Goal: Task Accomplishment & Management: Manage account settings

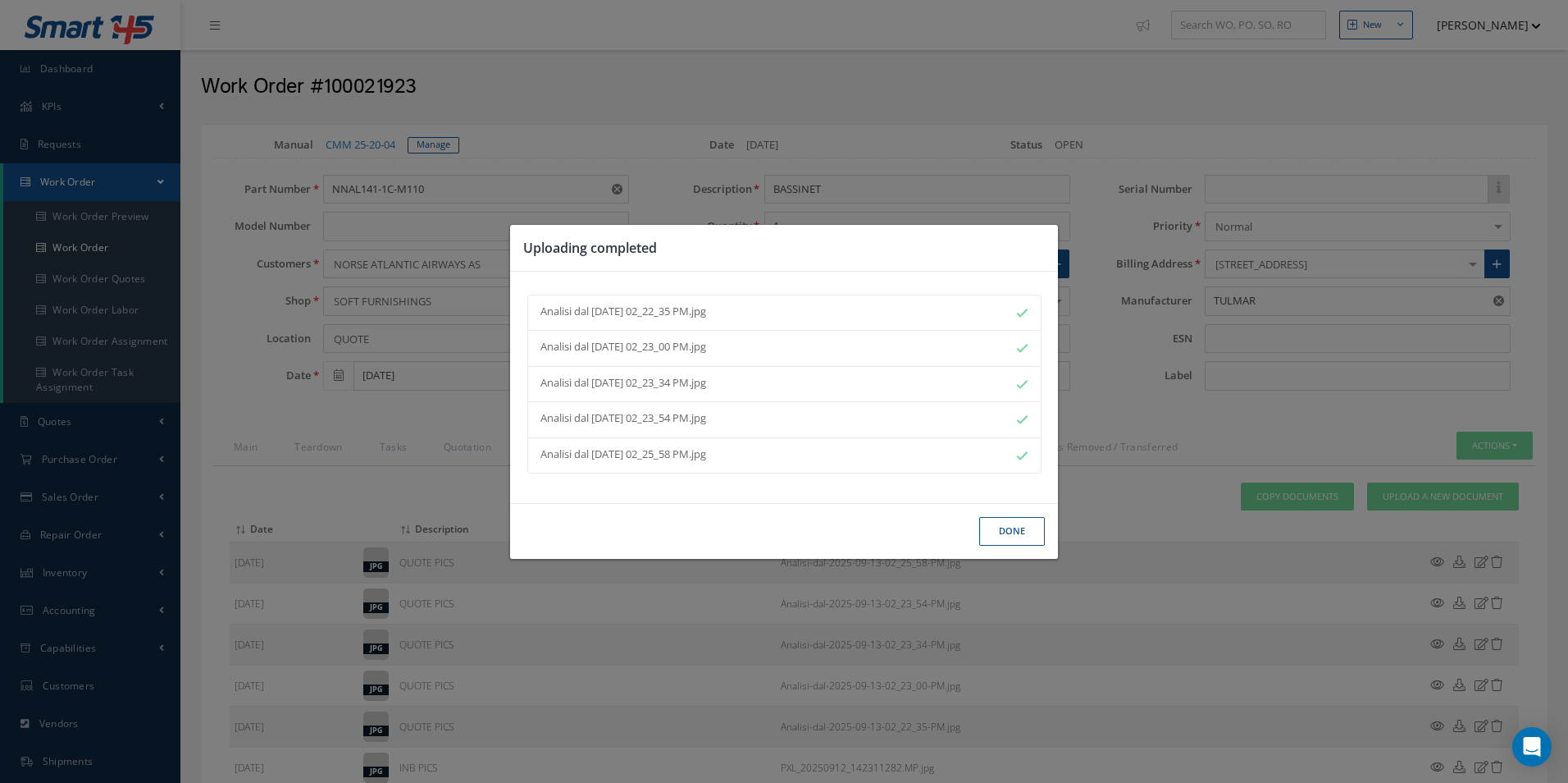
click at [1012, 532] on button "Done" at bounding box center [1011, 531] width 66 height 29
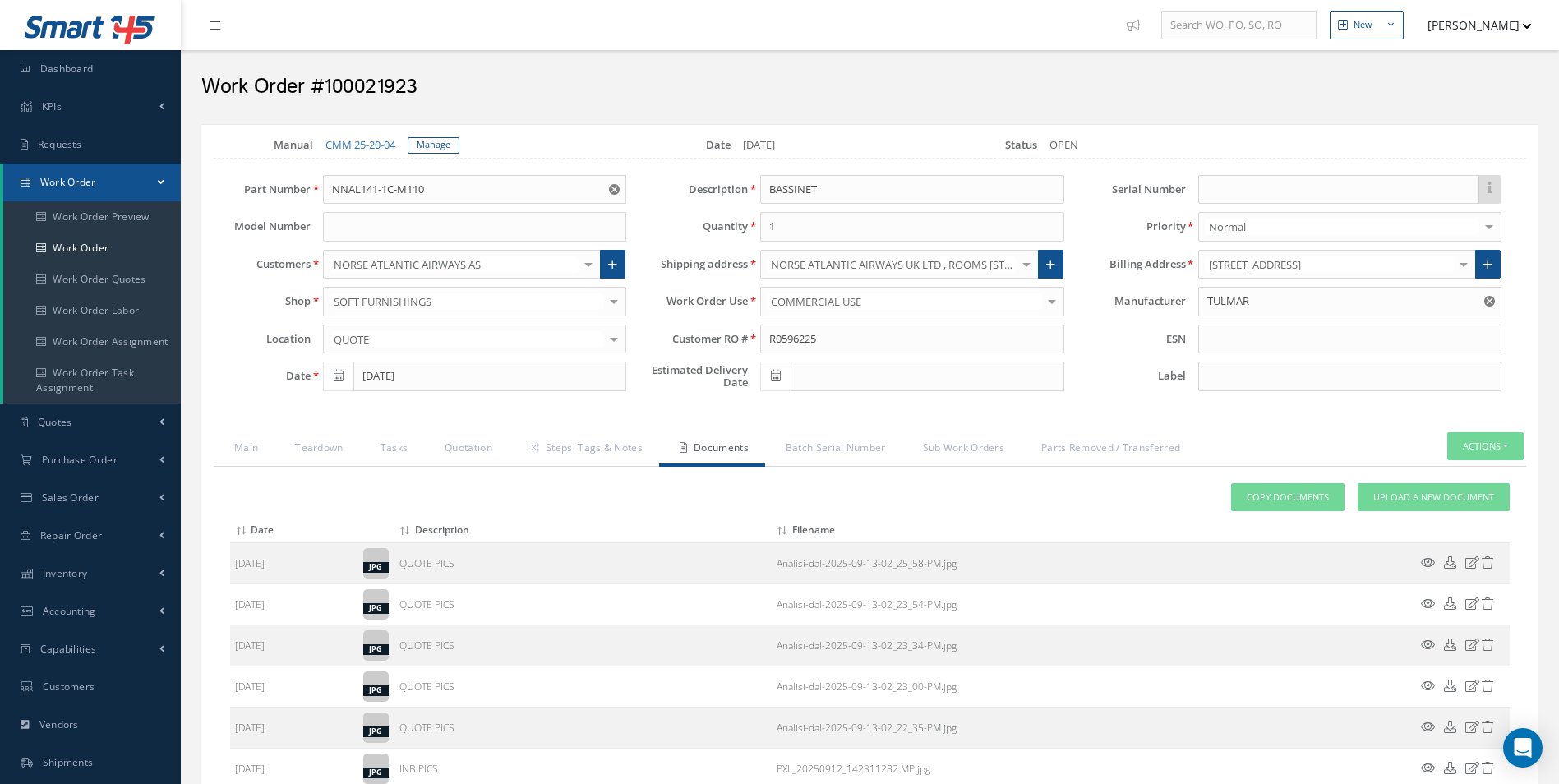
click at [602, 421] on div "Loading… Manual CMM 25-20-04 Manage Date 09/12/2025 Status OPEN Part Number NNA…" at bounding box center [870, 523] width 1337 height 798
click at [598, 443] on link "Steps, Tags & Notes" at bounding box center [584, 449] width 151 height 35
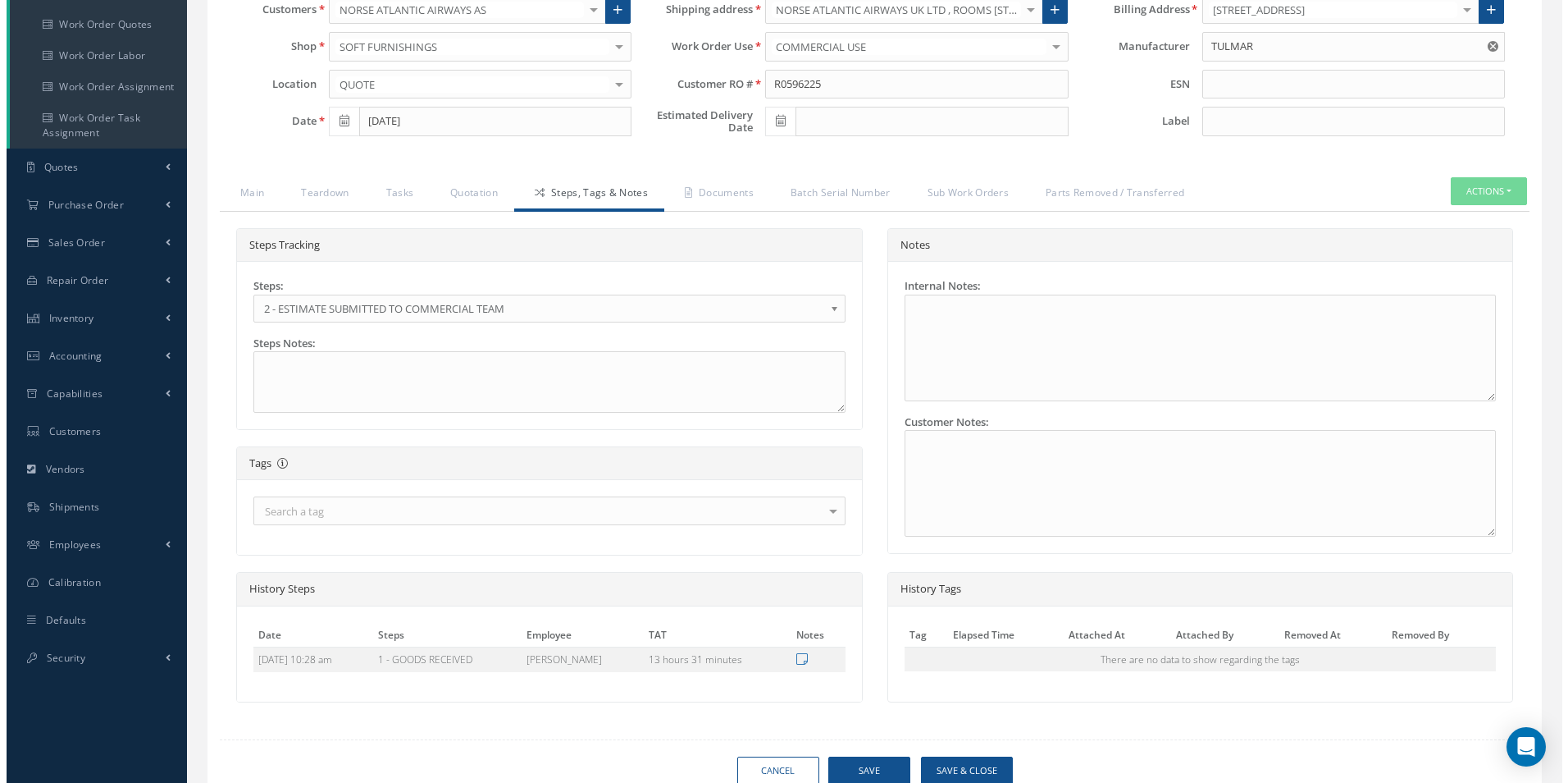
scroll to position [322, 0]
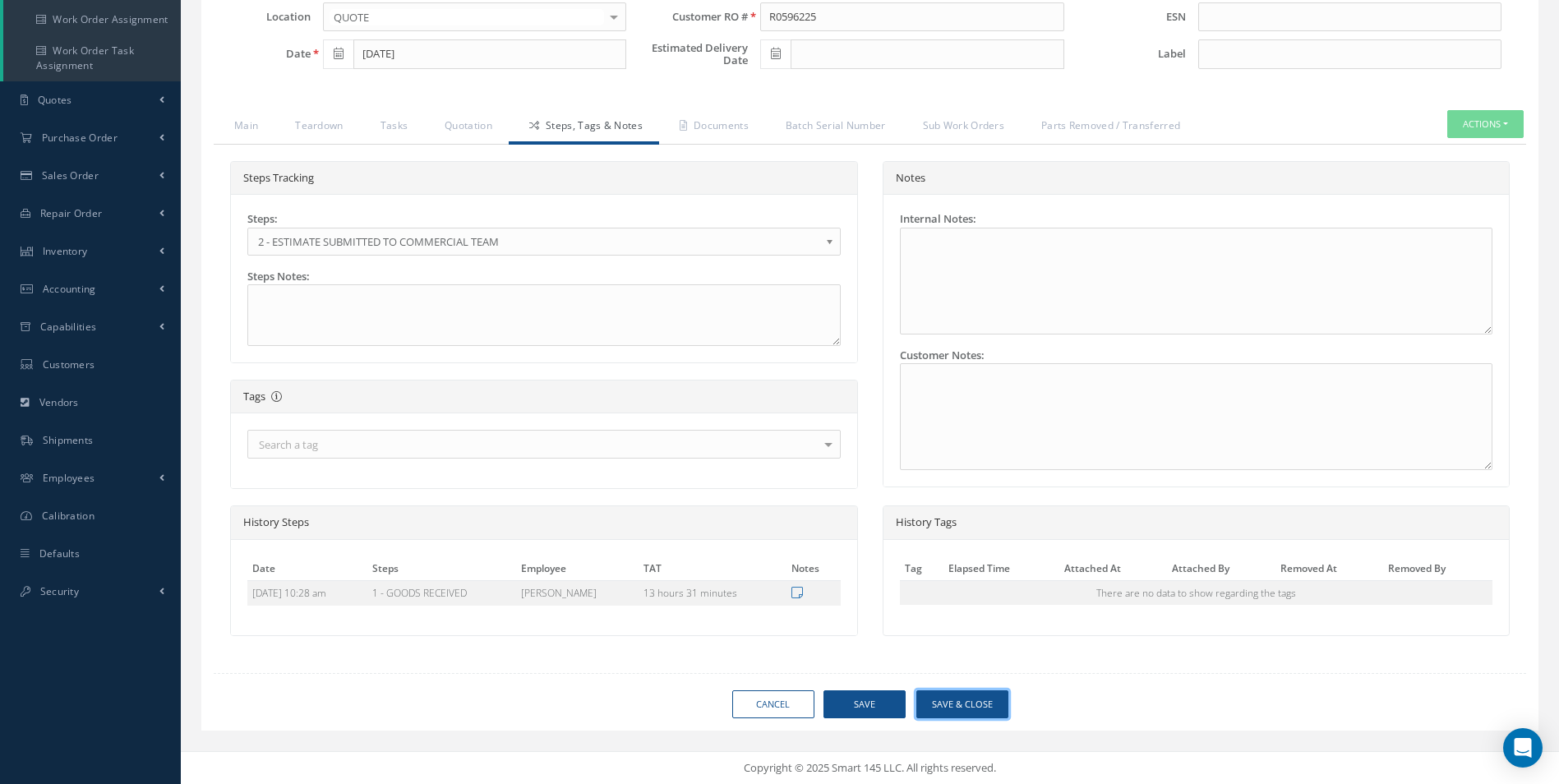
click at [939, 696] on button "Save & Close" at bounding box center [962, 704] width 92 height 29
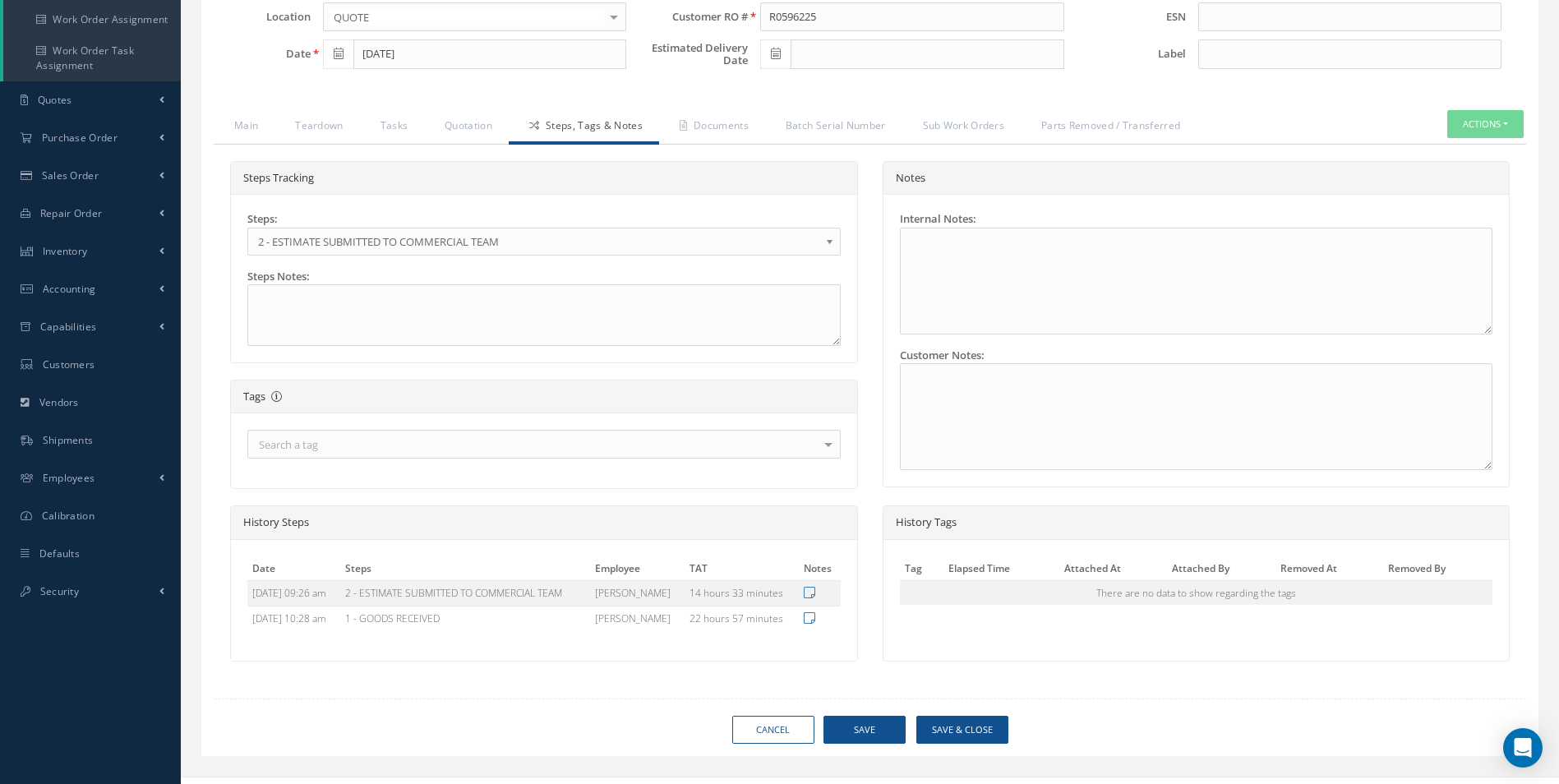
type input "TULMAR"
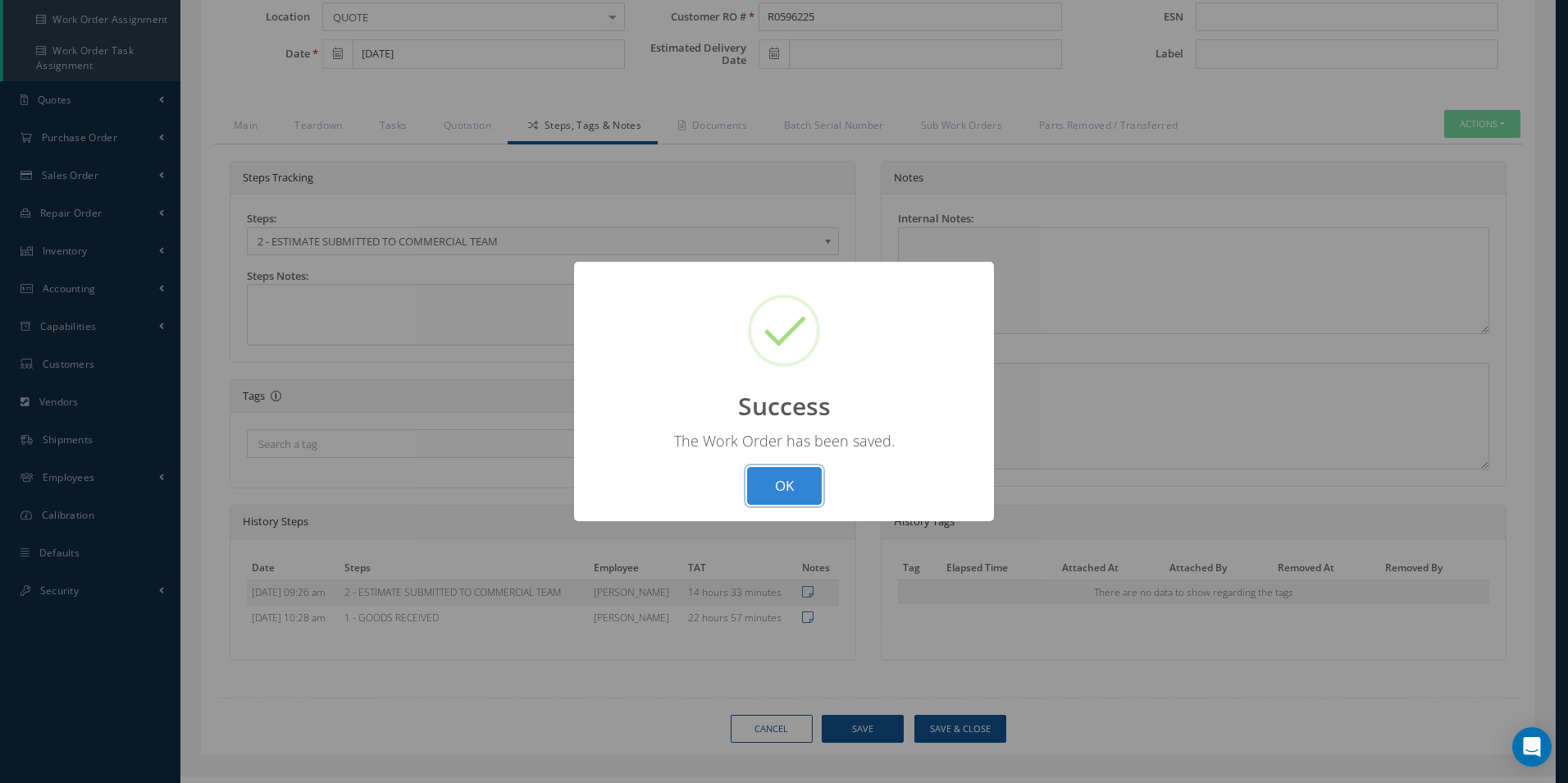
click at [790, 468] on button "OK" at bounding box center [784, 486] width 75 height 39
select select "25"
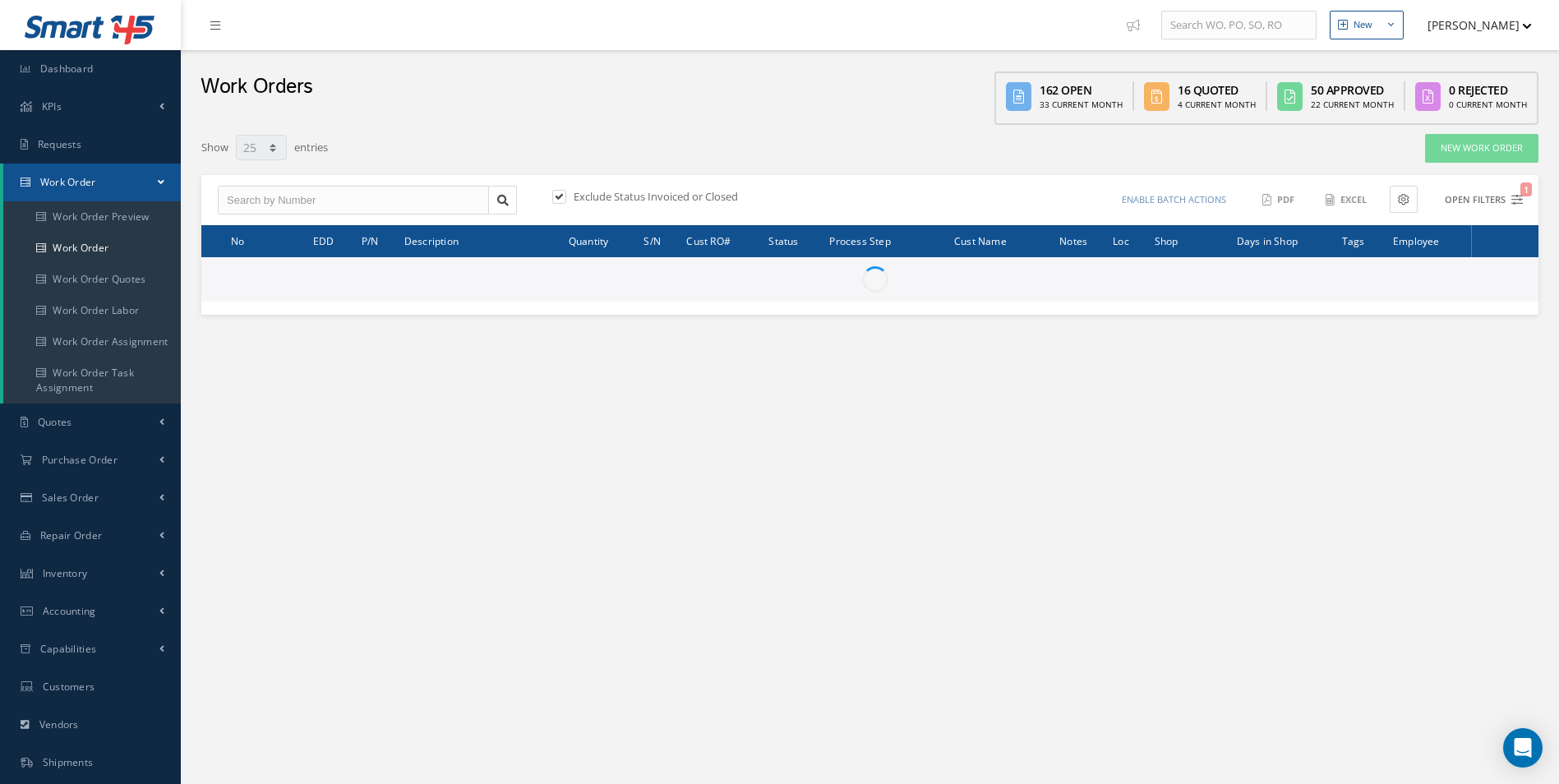
type input "All Work Request"
type input "All Work Performed"
type input "All Status"
type input "WO Part Status"
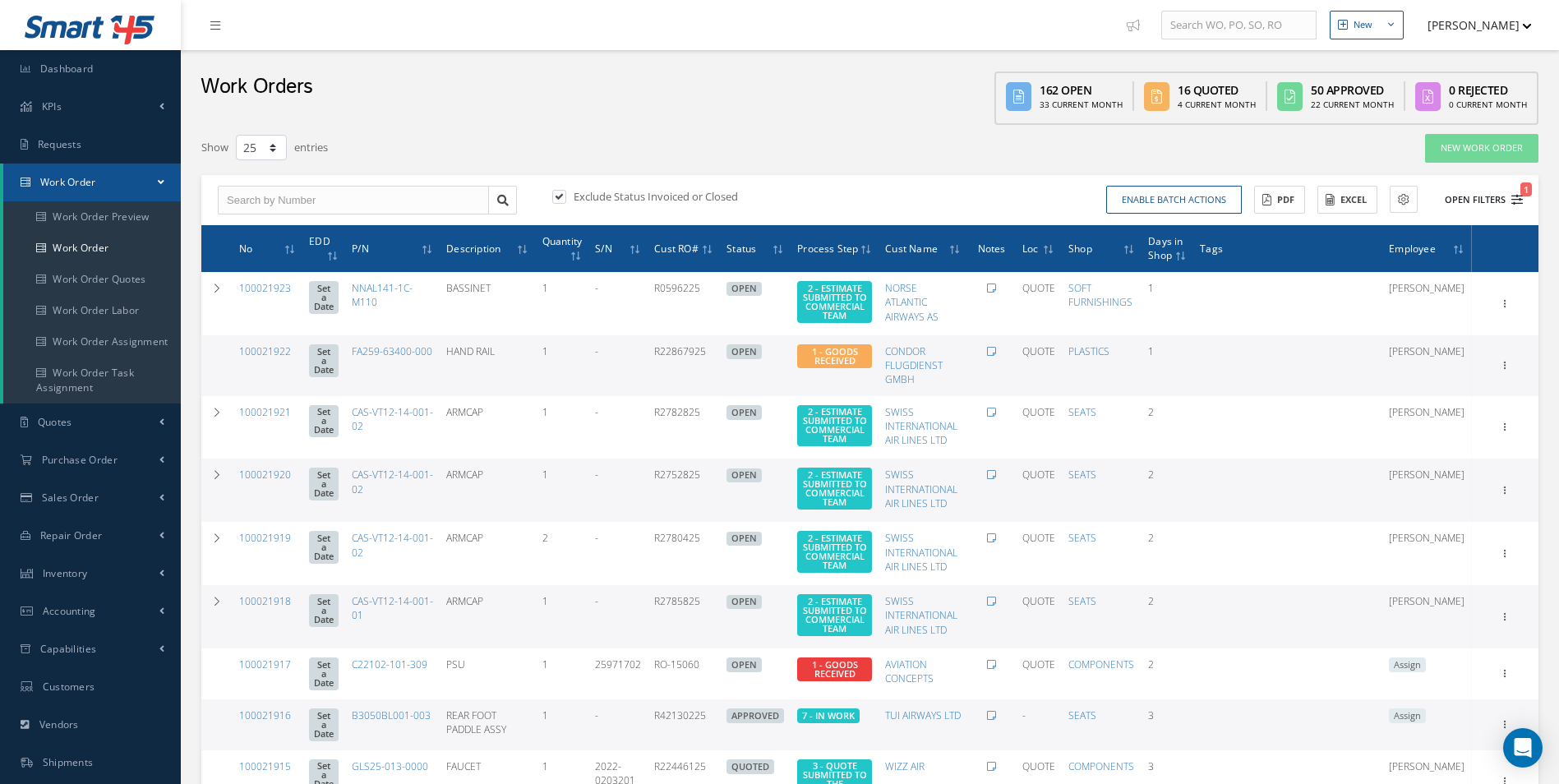
click at [1522, 199] on icon "1" at bounding box center [1517, 199] width 12 height 12
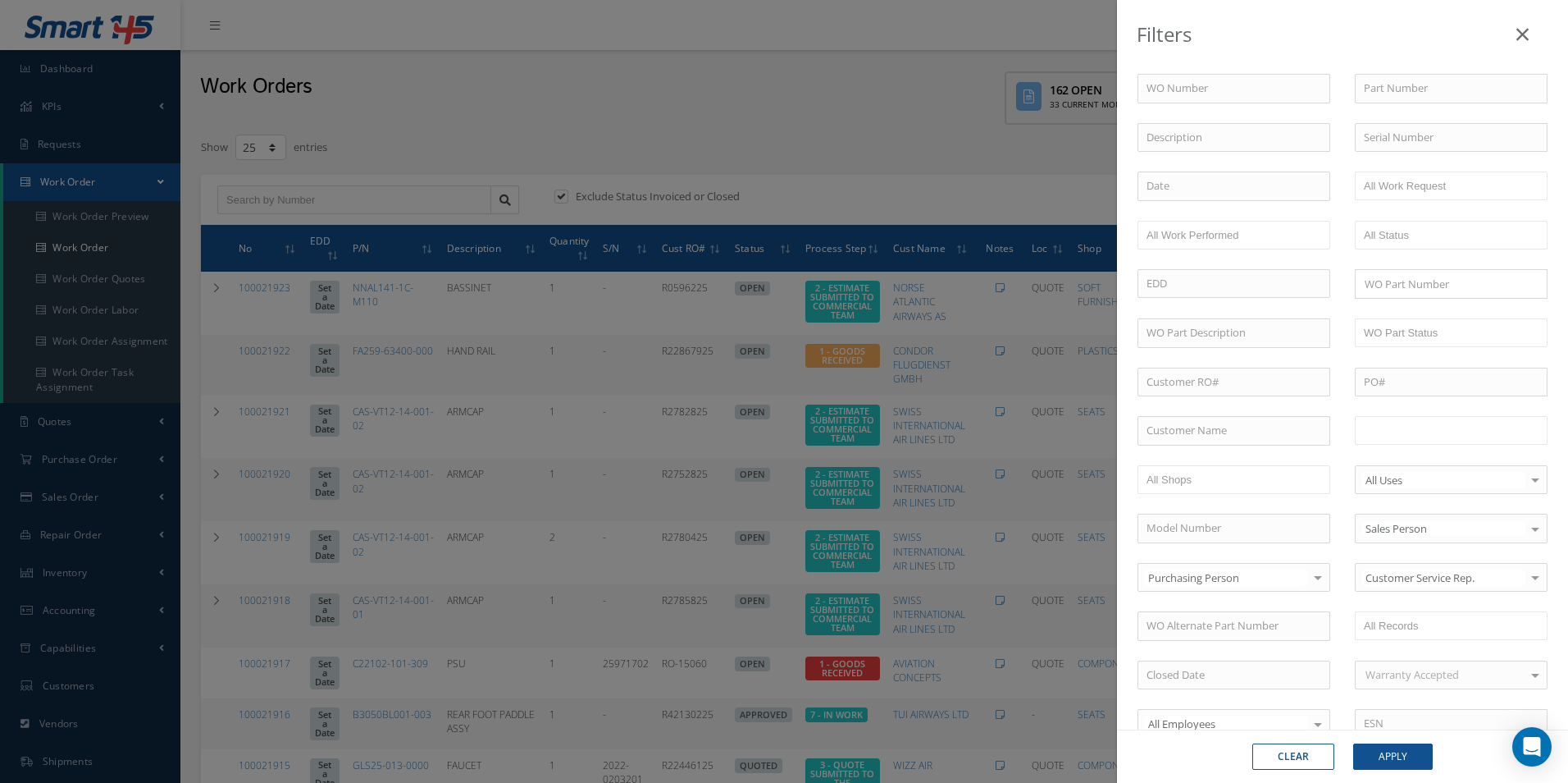
click at [1448, 417] on ul at bounding box center [1451, 430] width 193 height 29
click at [1376, 751] on button "Apply" at bounding box center [1393, 756] width 80 height 26
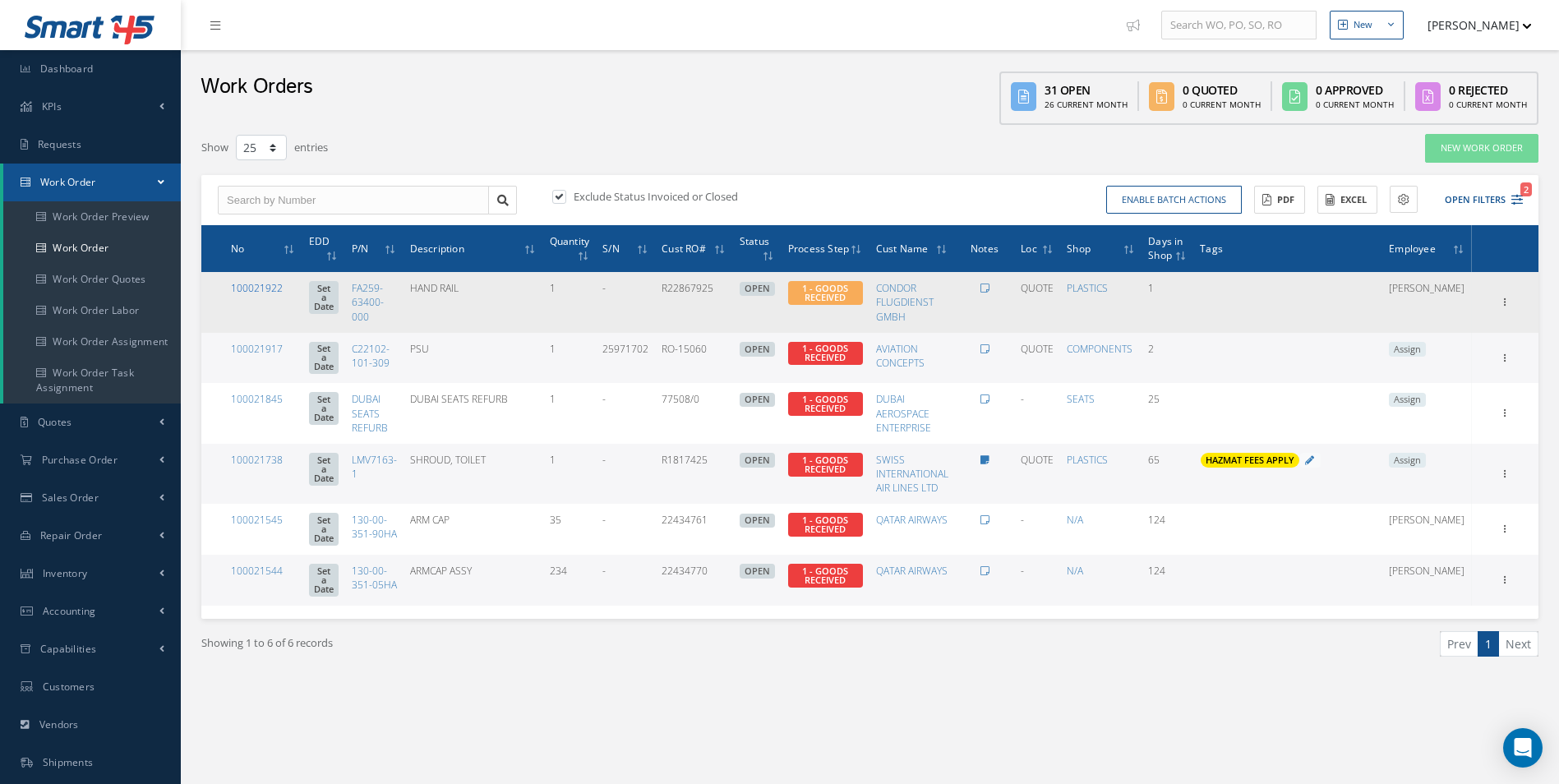
click at [260, 286] on link "100021922" at bounding box center [257, 288] width 52 height 14
